Goal: Task Accomplishment & Management: Manage account settings

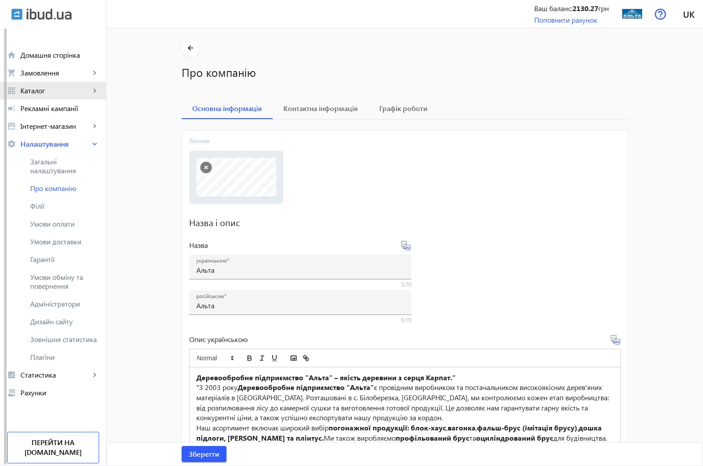
click at [44, 91] on span "Каталог" at bounding box center [55, 90] width 70 height 9
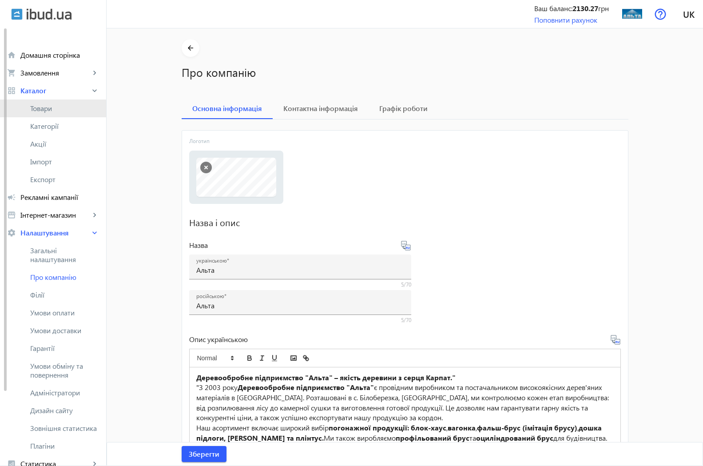
click at [48, 111] on span "Товари" at bounding box center [64, 108] width 69 height 9
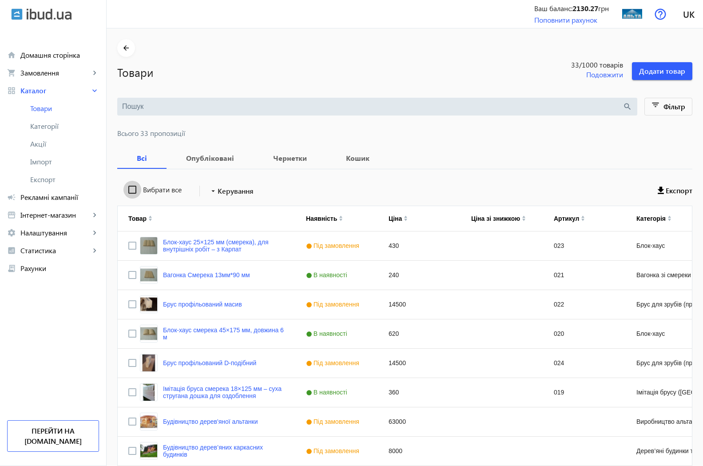
click at [123, 191] on input "Вибрати все" at bounding box center [132, 190] width 18 height 18
checkbox input "true"
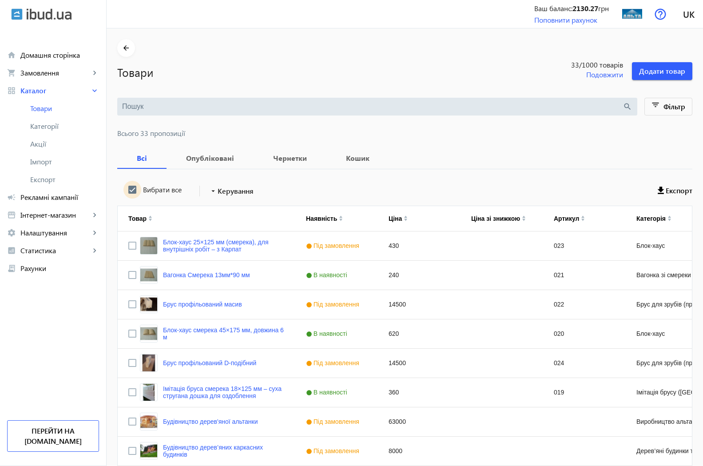
checkbox input "true"
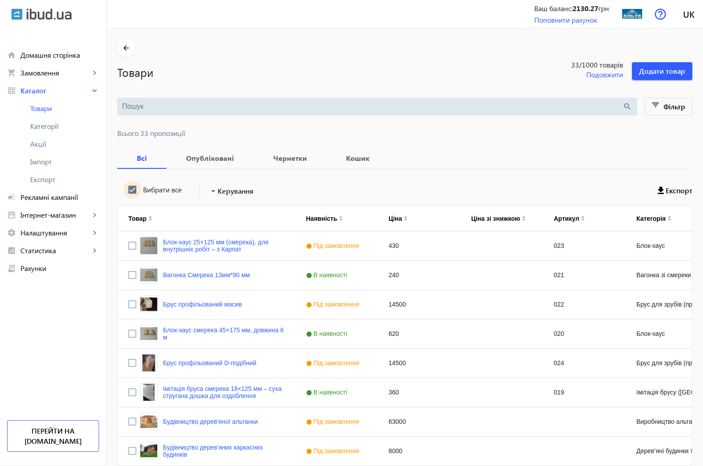
checkbox input "true"
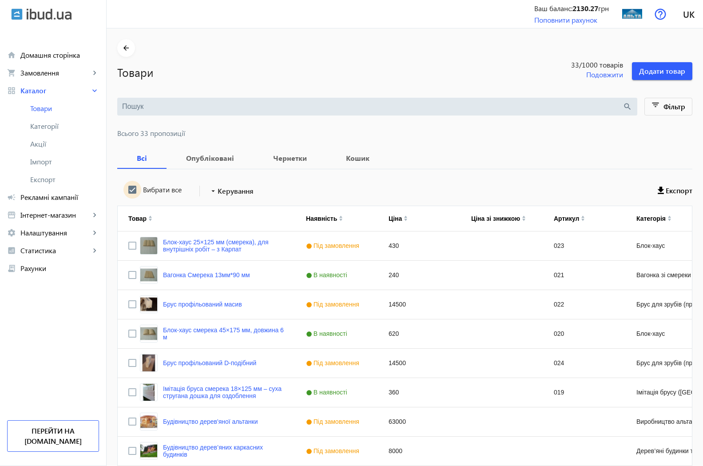
checkbox input "true"
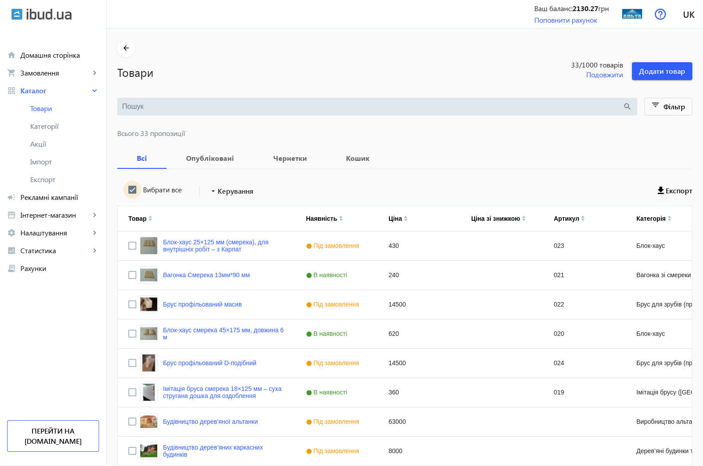
checkbox input "true"
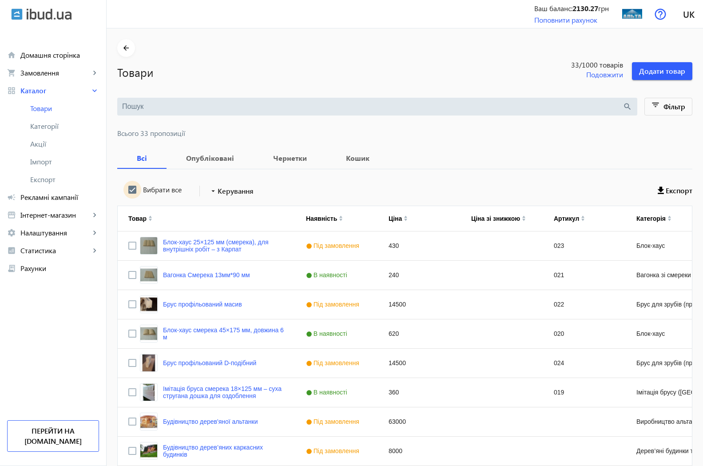
checkbox input "true"
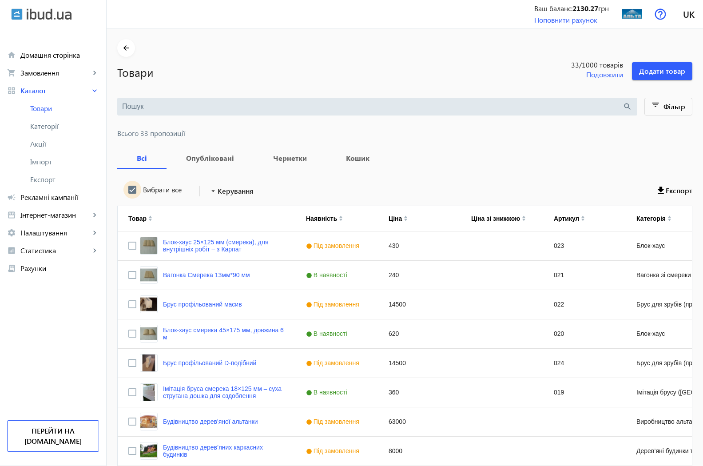
checkbox input "true"
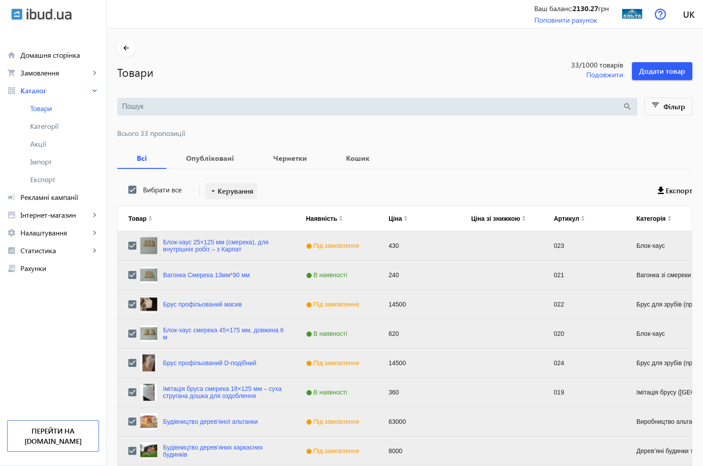
click at [218, 193] on span "Керування" at bounding box center [236, 191] width 36 height 11
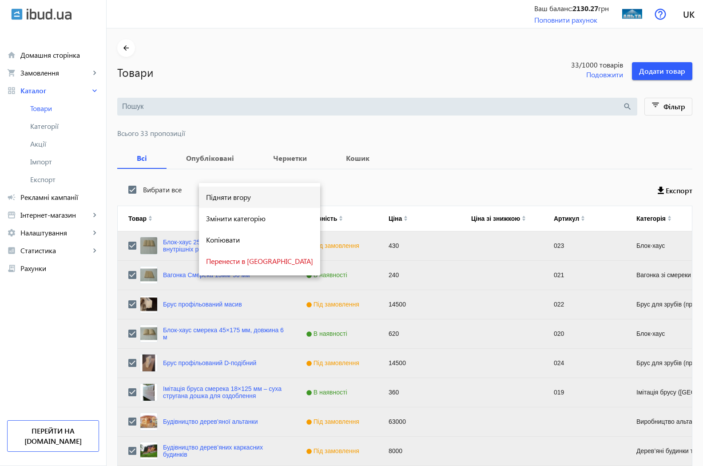
click at [227, 198] on span "Підняти вгору" at bounding box center [259, 197] width 107 height 7
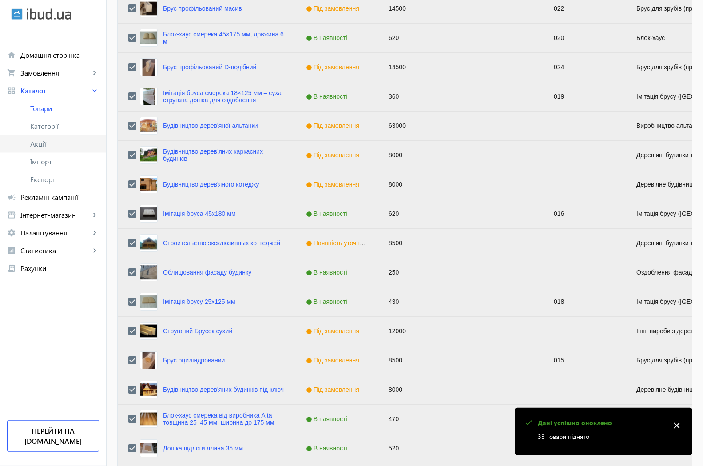
scroll to position [272, 0]
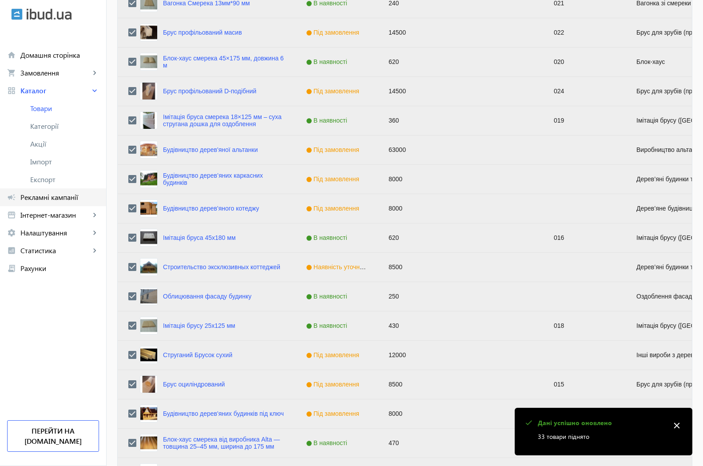
click at [45, 199] on span "Рекламні кампанії" at bounding box center [59, 197] width 79 height 9
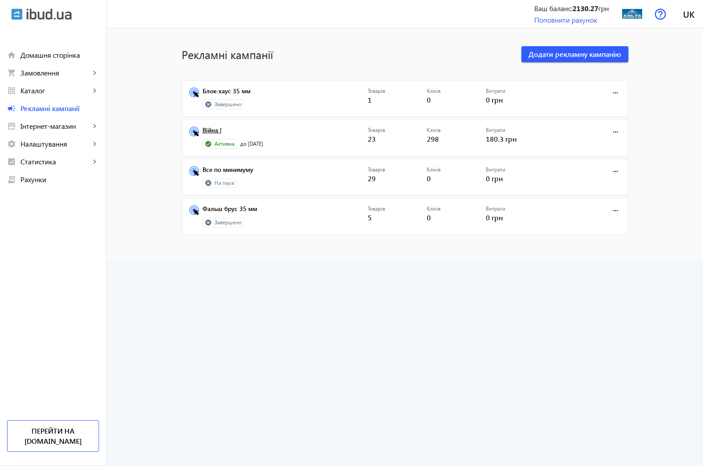
click at [202, 131] on link "Війна !" at bounding box center [284, 133] width 165 height 12
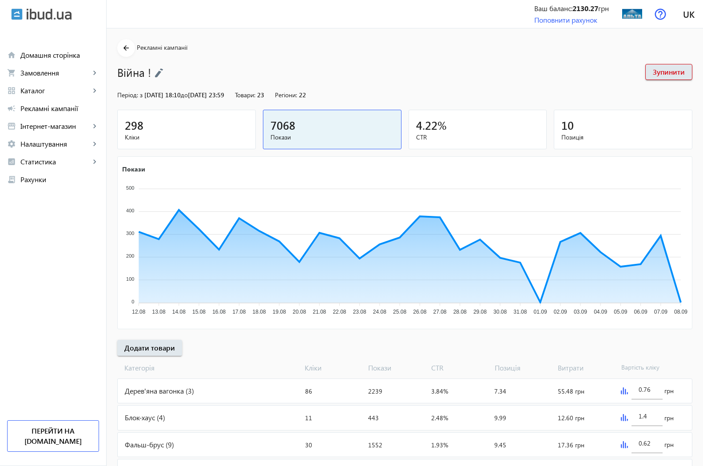
click at [129, 131] on span "298" at bounding box center [134, 125] width 19 height 15
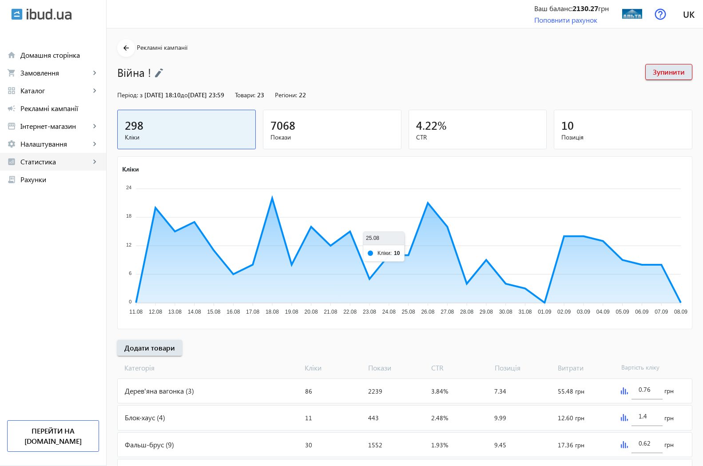
click at [33, 162] on span "Статистика" at bounding box center [55, 161] width 70 height 9
click at [39, 179] on span "Огляд" at bounding box center [64, 179] width 69 height 9
